Goal: Find specific page/section: Find specific page/section

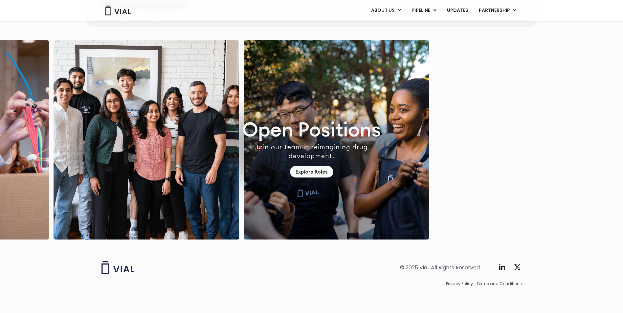
scroll to position [1806, 0]
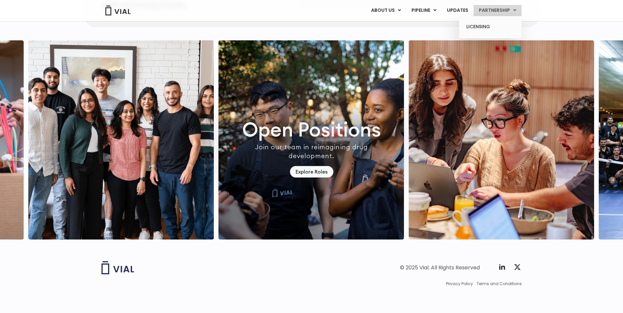
click at [485, 11] on link "PARTNERSHIP" at bounding box center [497, 10] width 48 height 11
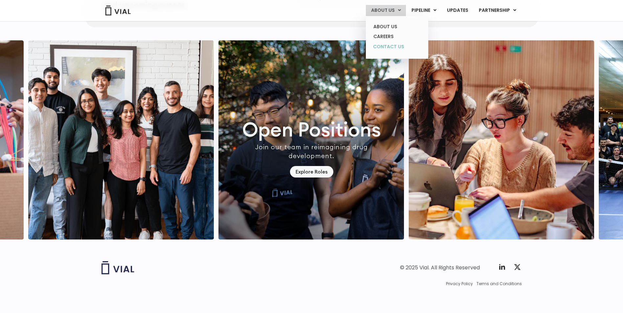
click at [384, 46] on link "CONTACT US" at bounding box center [396, 47] width 57 height 11
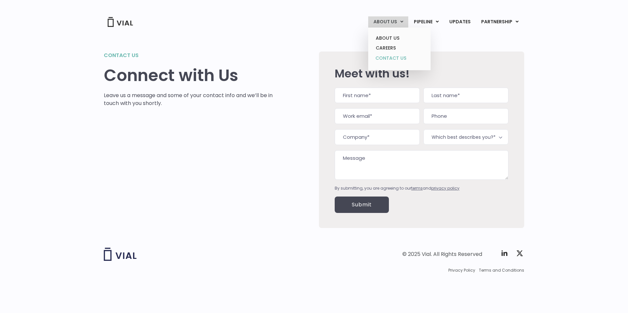
click at [394, 55] on link "CONTACT US" at bounding box center [398, 58] width 57 height 11
click at [394, 36] on link "ABOUT US" at bounding box center [398, 38] width 57 height 10
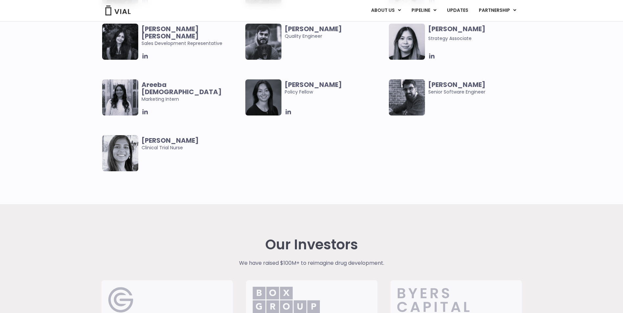
scroll to position [1348, 0]
